Goal: Information Seeking & Learning: Learn about a topic

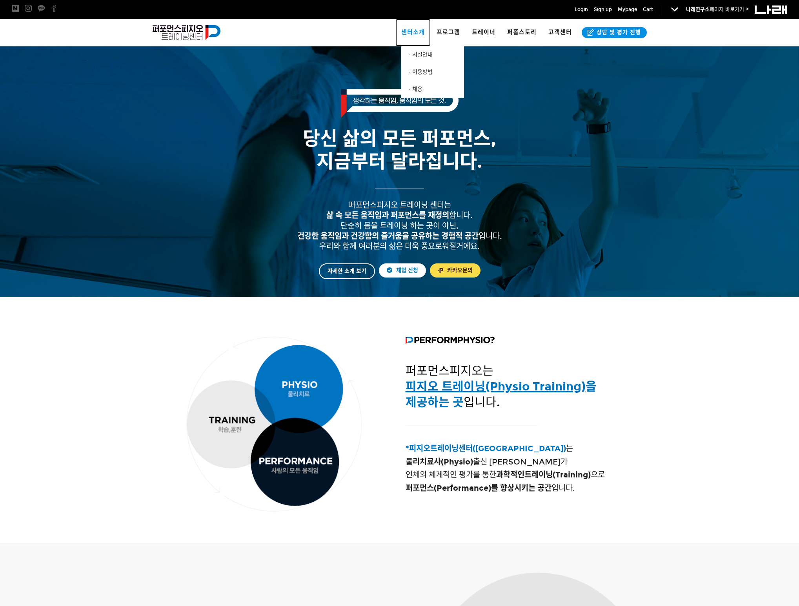
click at [420, 31] on span "센터소개" at bounding box center [413, 32] width 24 height 7
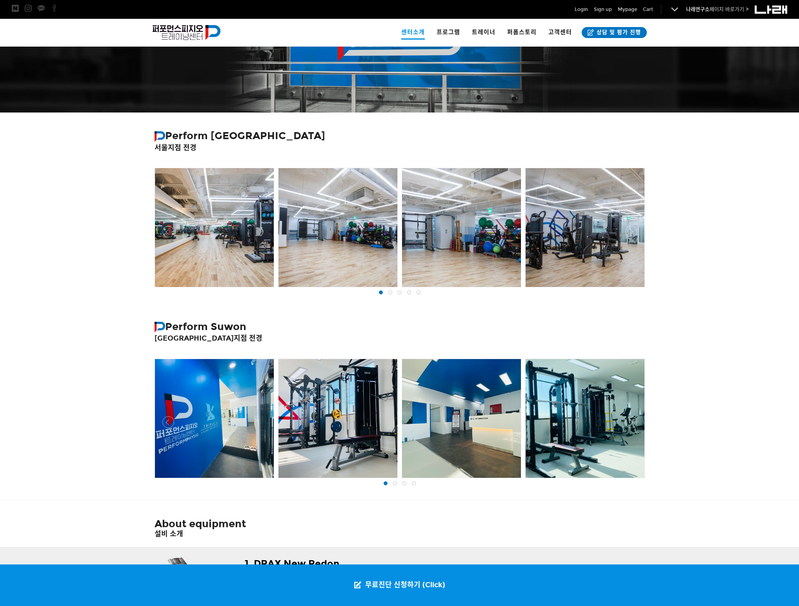
scroll to position [420, 0]
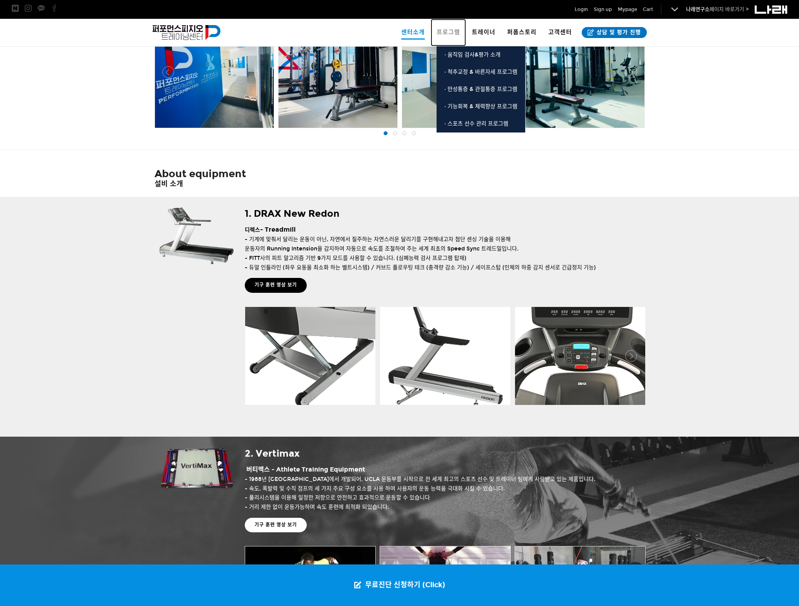
click at [437, 27] on link "프로그램" at bounding box center [448, 32] width 35 height 27
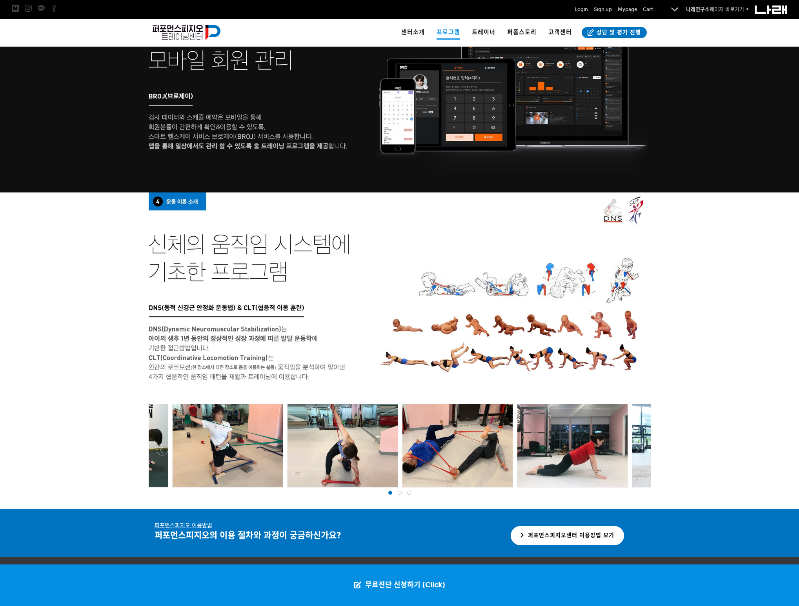
scroll to position [1302, 0]
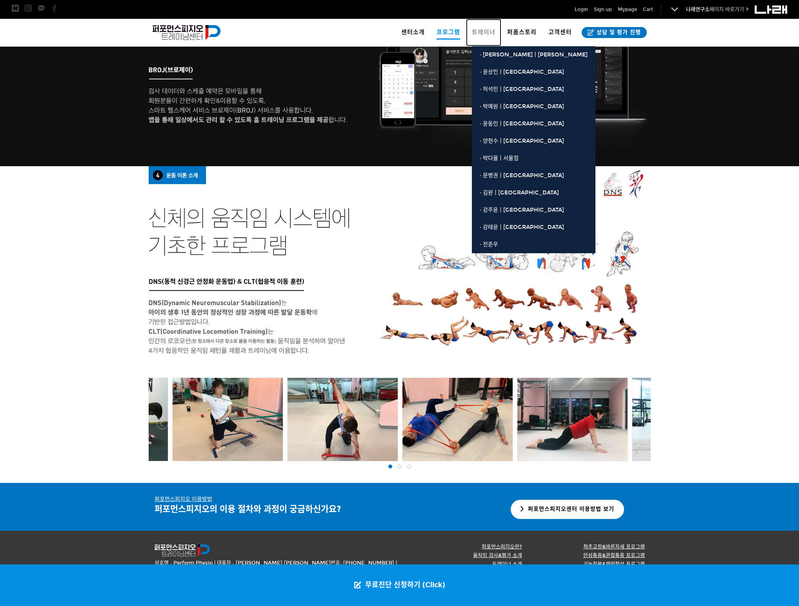
click at [482, 30] on span "트레이너" at bounding box center [484, 32] width 24 height 7
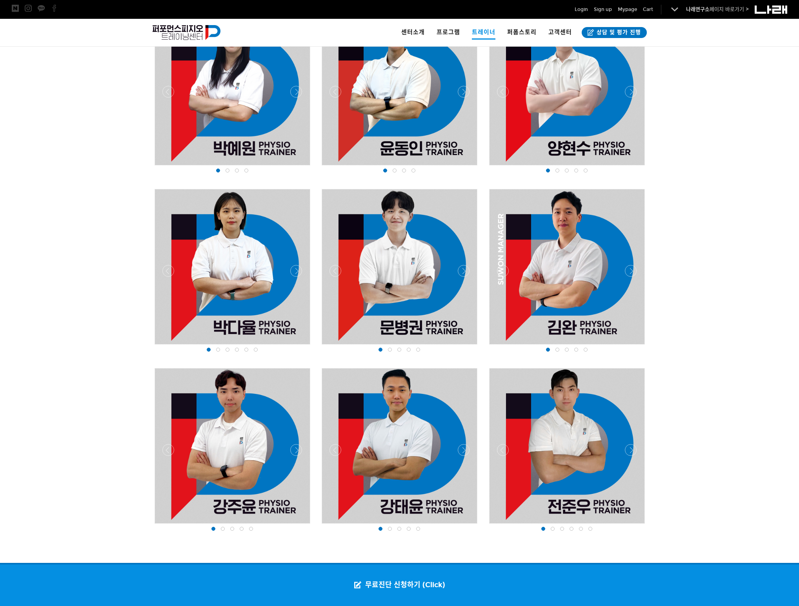
scroll to position [788, 0]
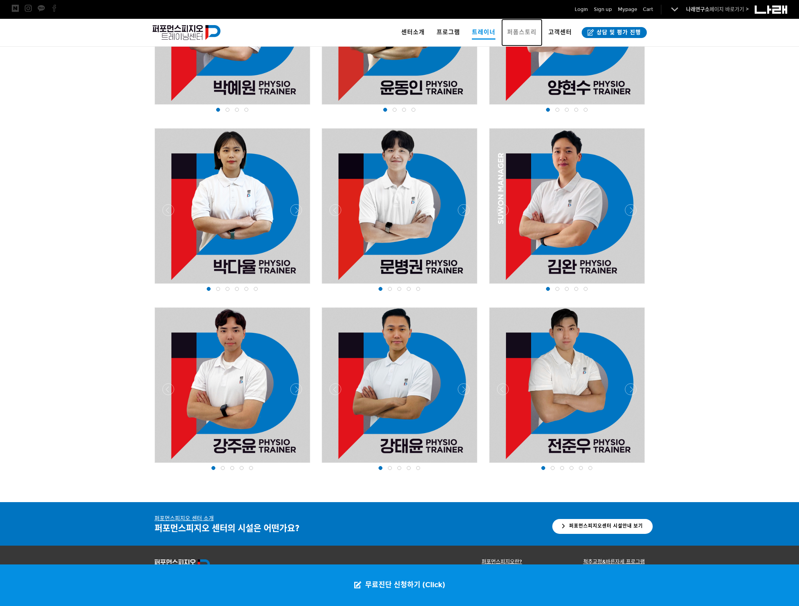
click at [515, 31] on span "퍼폼스토리" at bounding box center [521, 32] width 29 height 7
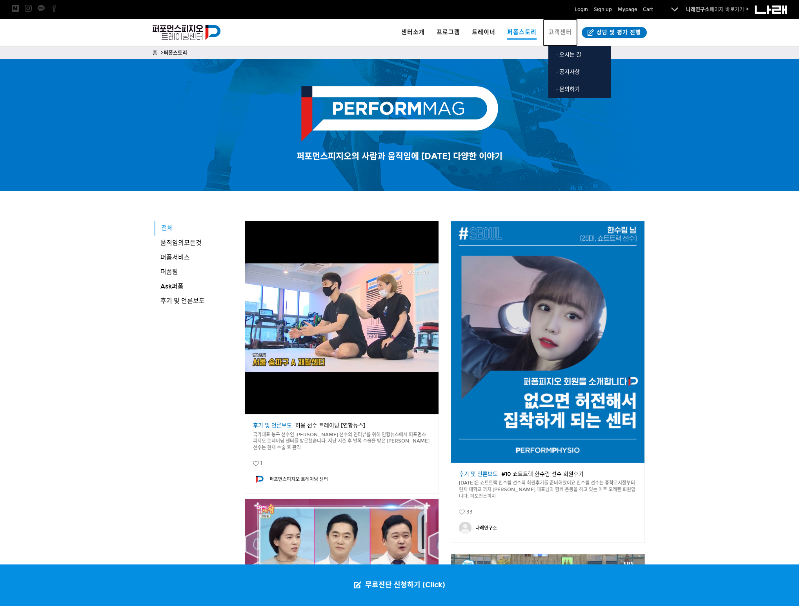
click at [558, 36] on span "고객센터" at bounding box center [560, 32] width 24 height 7
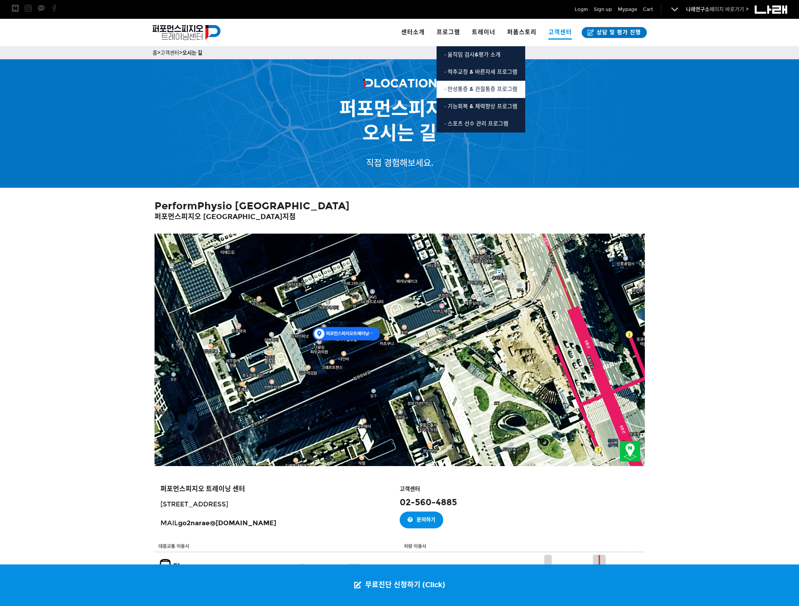
click at [489, 96] on link "· 만성통증 & 관절통증 프로그램" at bounding box center [480, 89] width 89 height 17
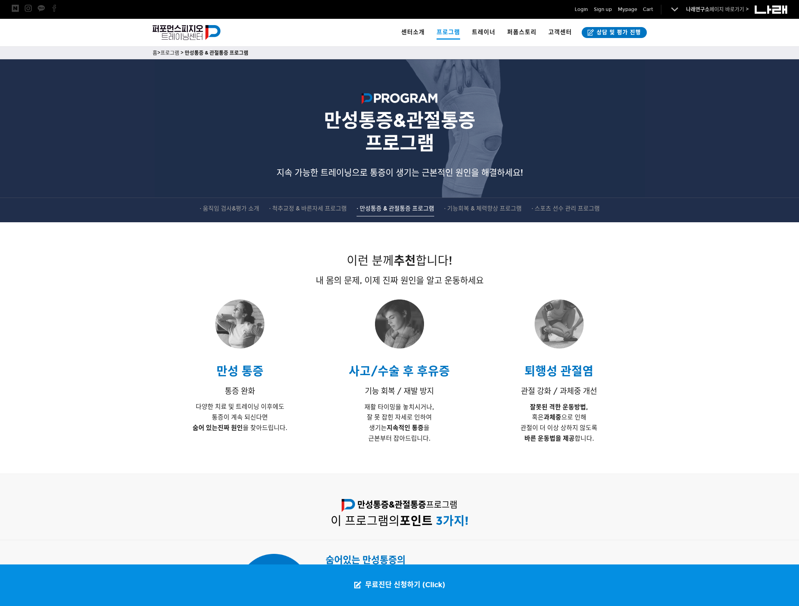
scroll to position [229, 0]
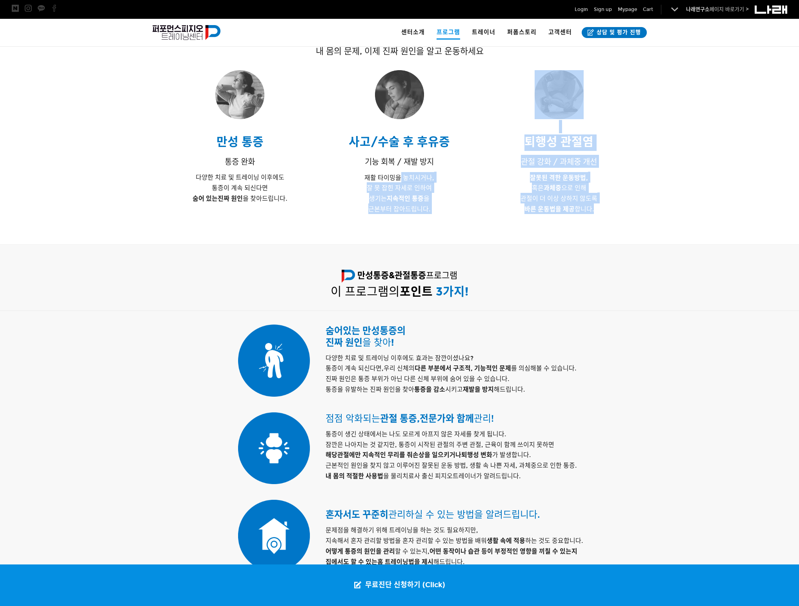
drag, startPoint x: 539, startPoint y: 228, endPoint x: 276, endPoint y: 82, distance: 301.3
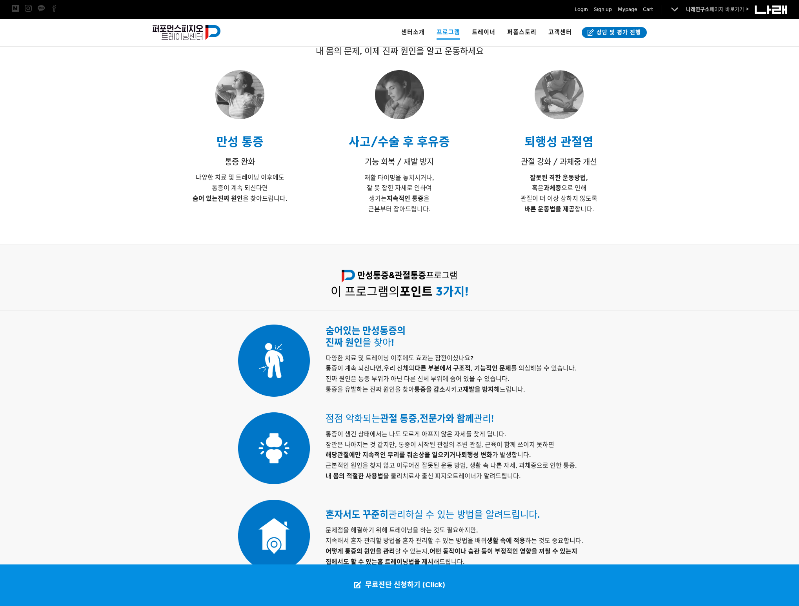
drag, startPoint x: 276, startPoint y: 82, endPoint x: 322, endPoint y: 98, distance: 49.1
click at [302, 95] on h4 at bounding box center [240, 94] width 160 height 49
click at [377, 122] on div "사고/수술 후 후유증 기능 회복 / 재발 방지 재활 타이밍을 놓치시거나, 잘 못 잡힌 자세로 인하여 생기는 지속적인 통증 을 근본부터 잡아드립…" at bounding box center [400, 142] width 160 height 152
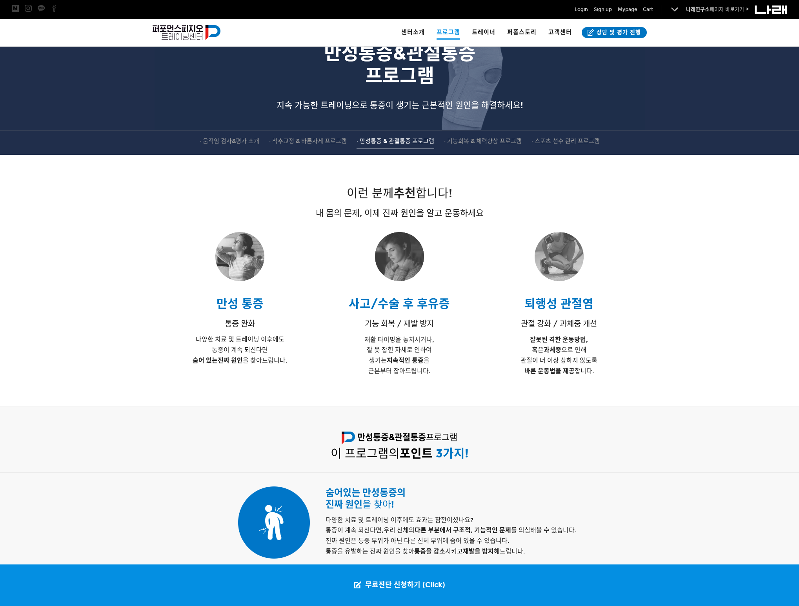
scroll to position [1, 0]
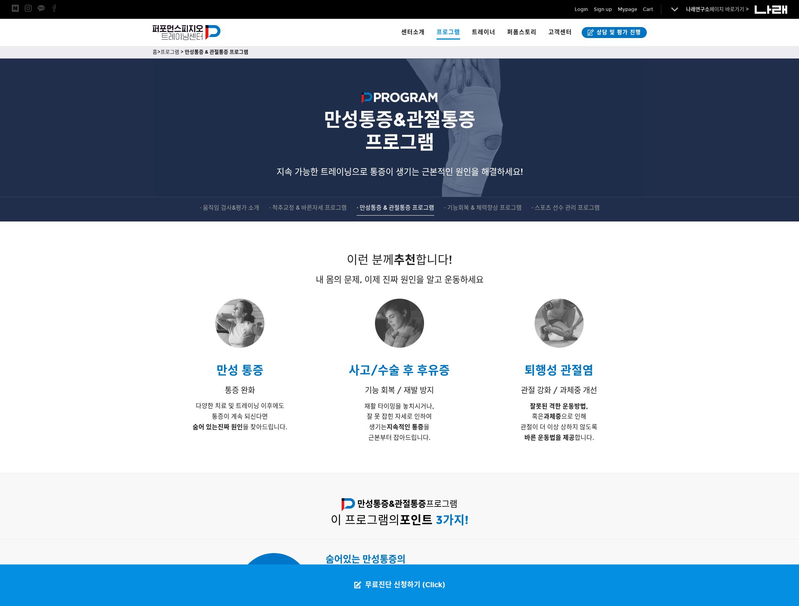
click at [709, 354] on div at bounding box center [399, 346] width 799 height 202
